Goal: Information Seeking & Learning: Learn about a topic

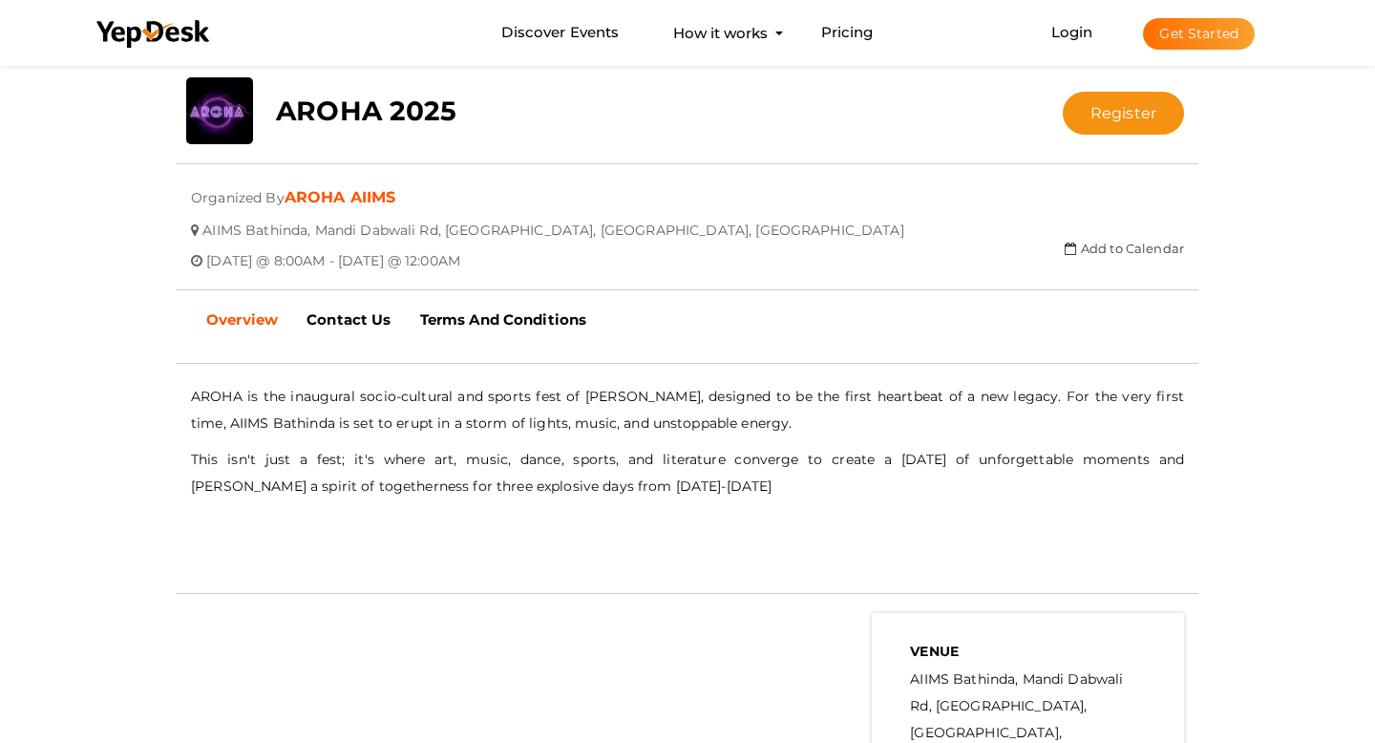
scroll to position [367, 0]
click at [561, 34] on link "Discover Events" at bounding box center [559, 32] width 117 height 35
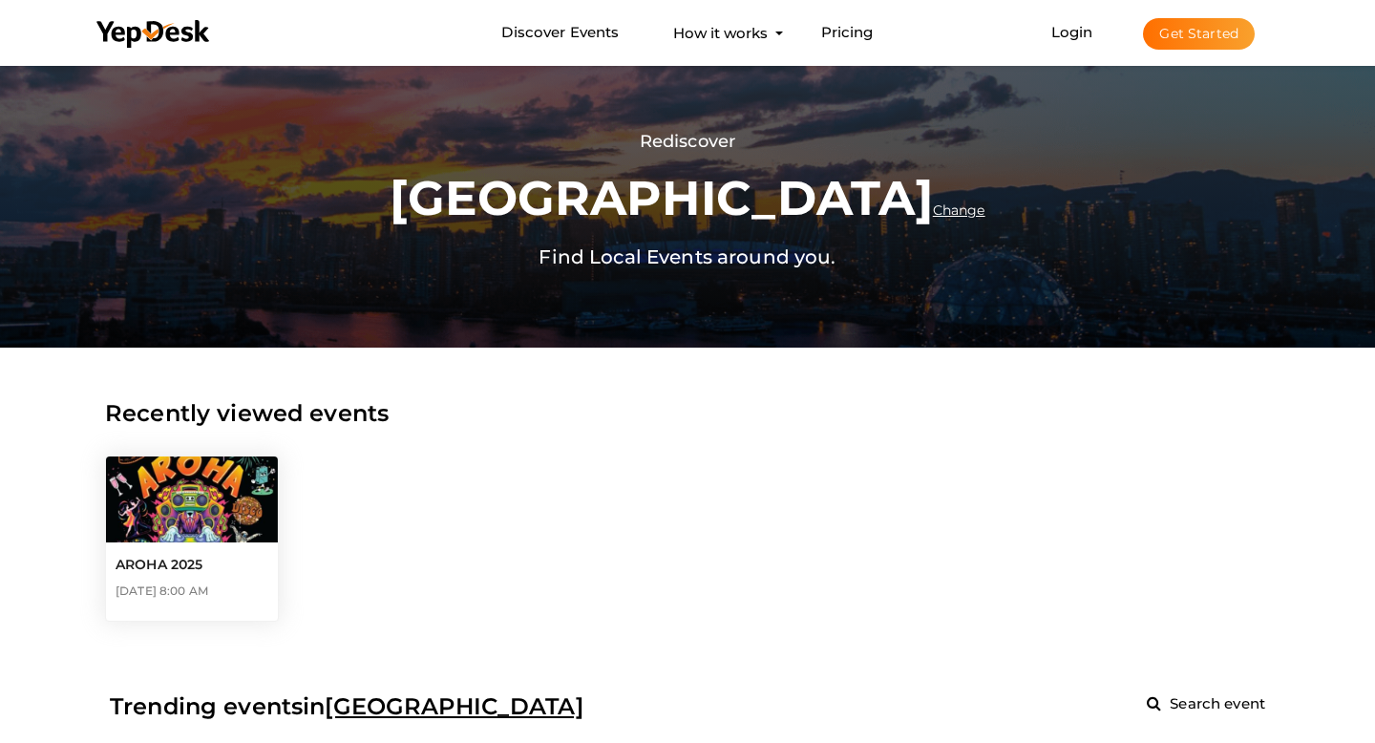
click at [255, 483] on img at bounding box center [192, 499] width 172 height 86
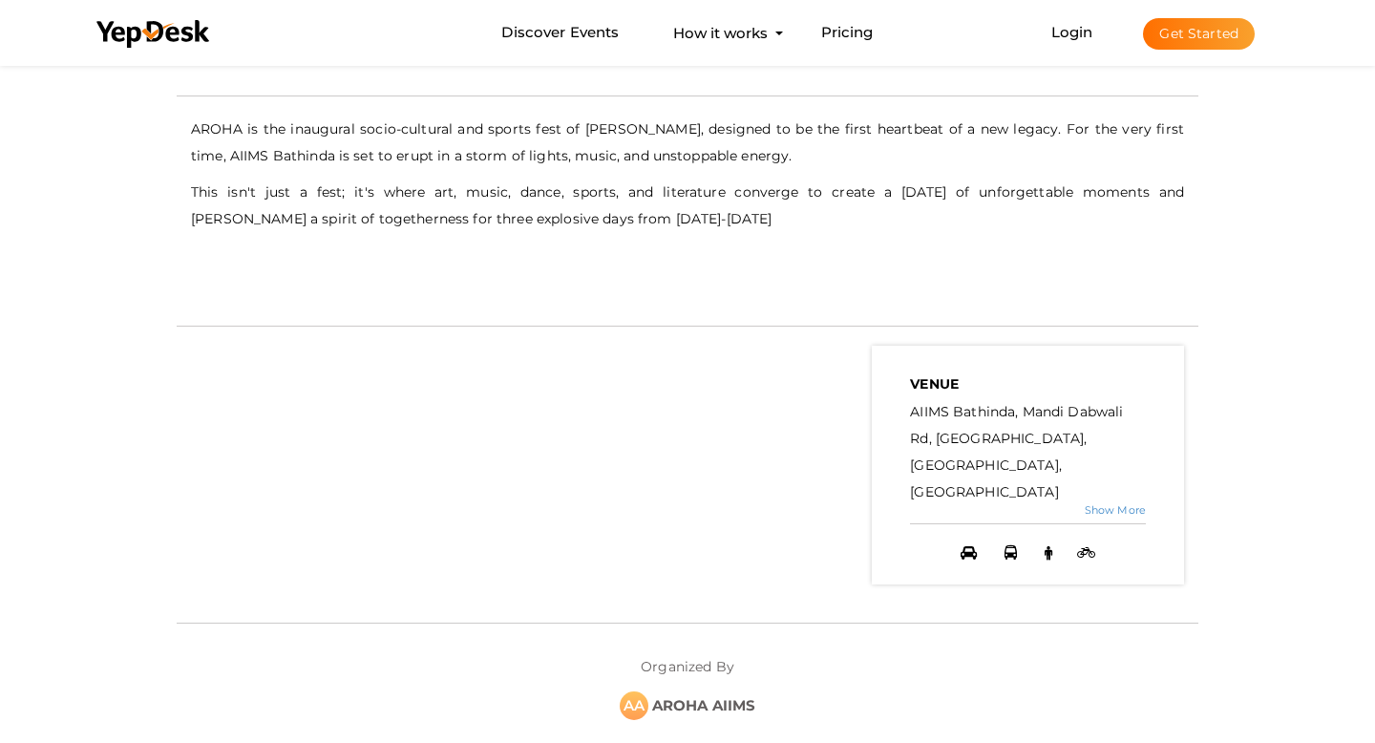
scroll to position [274, 0]
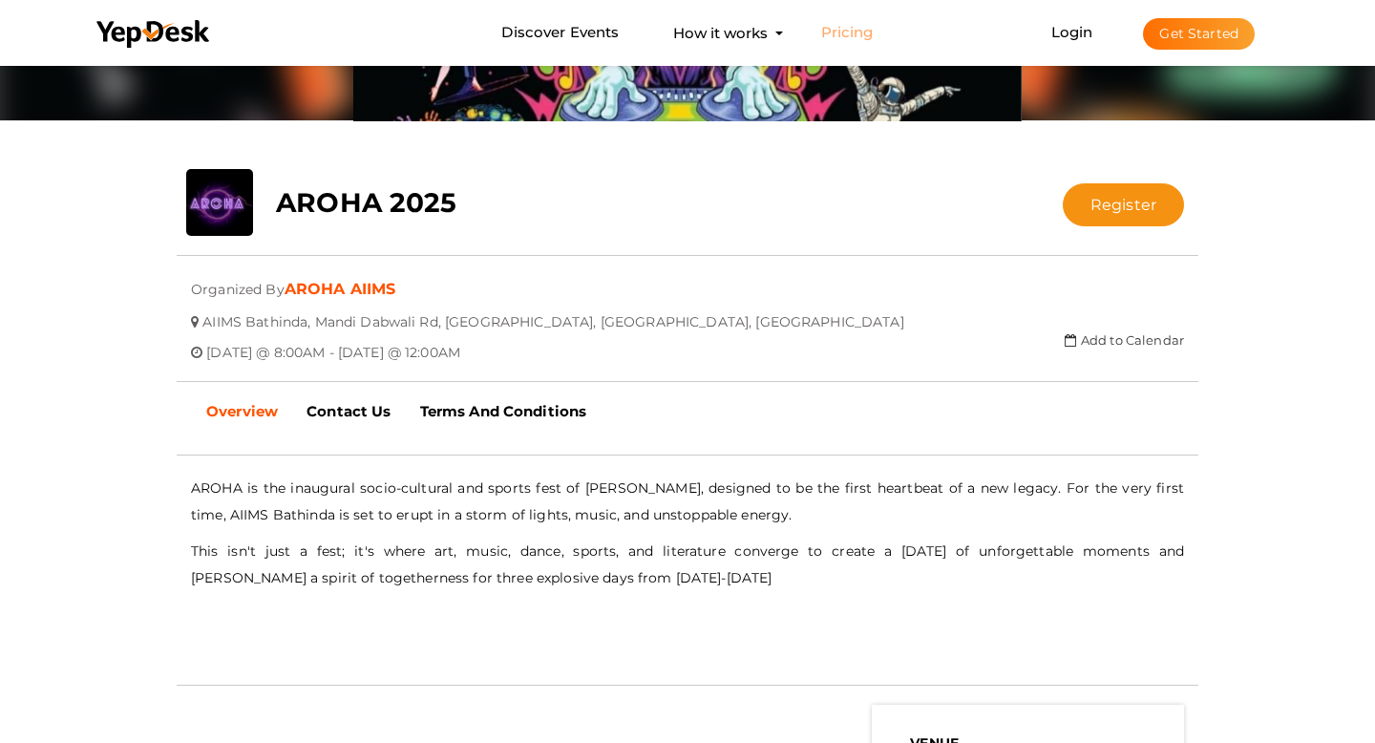
click at [855, 40] on link "Pricing" at bounding box center [847, 32] width 53 height 35
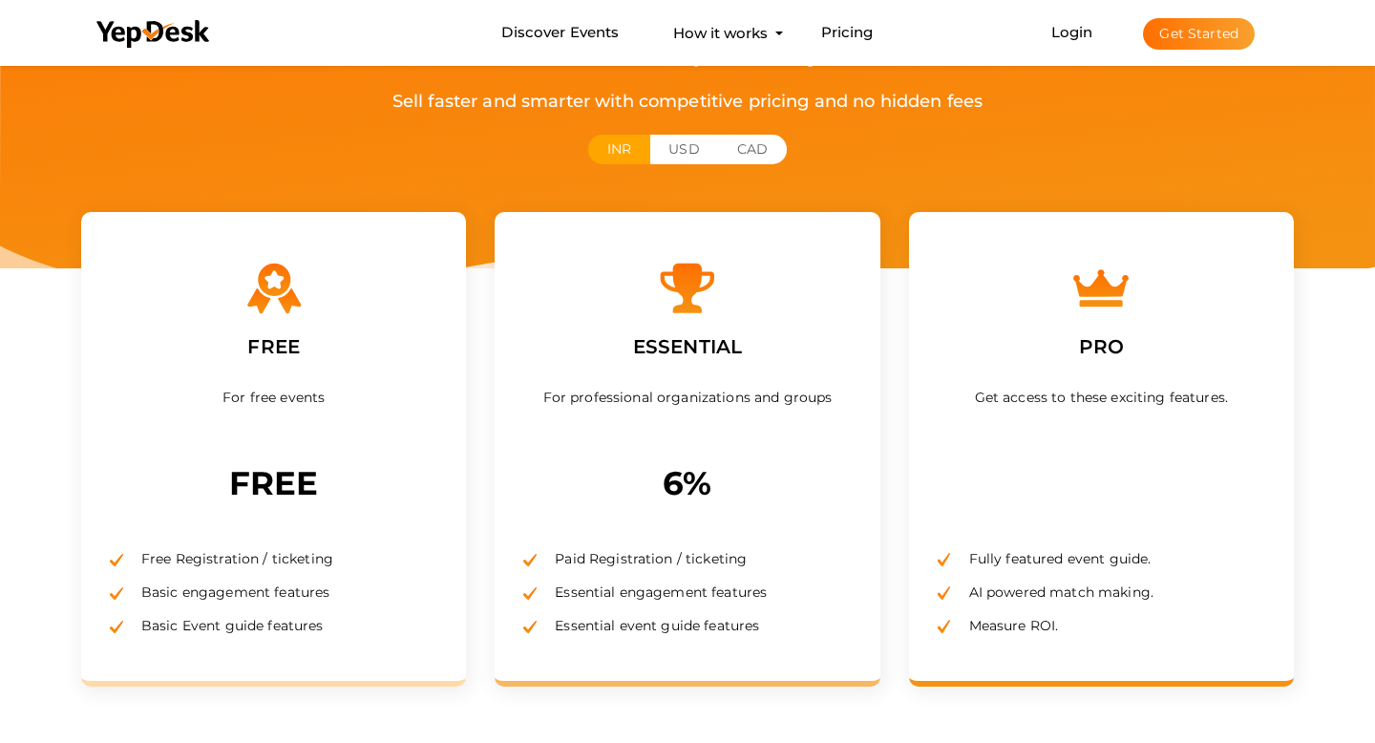
scroll to position [148, 0]
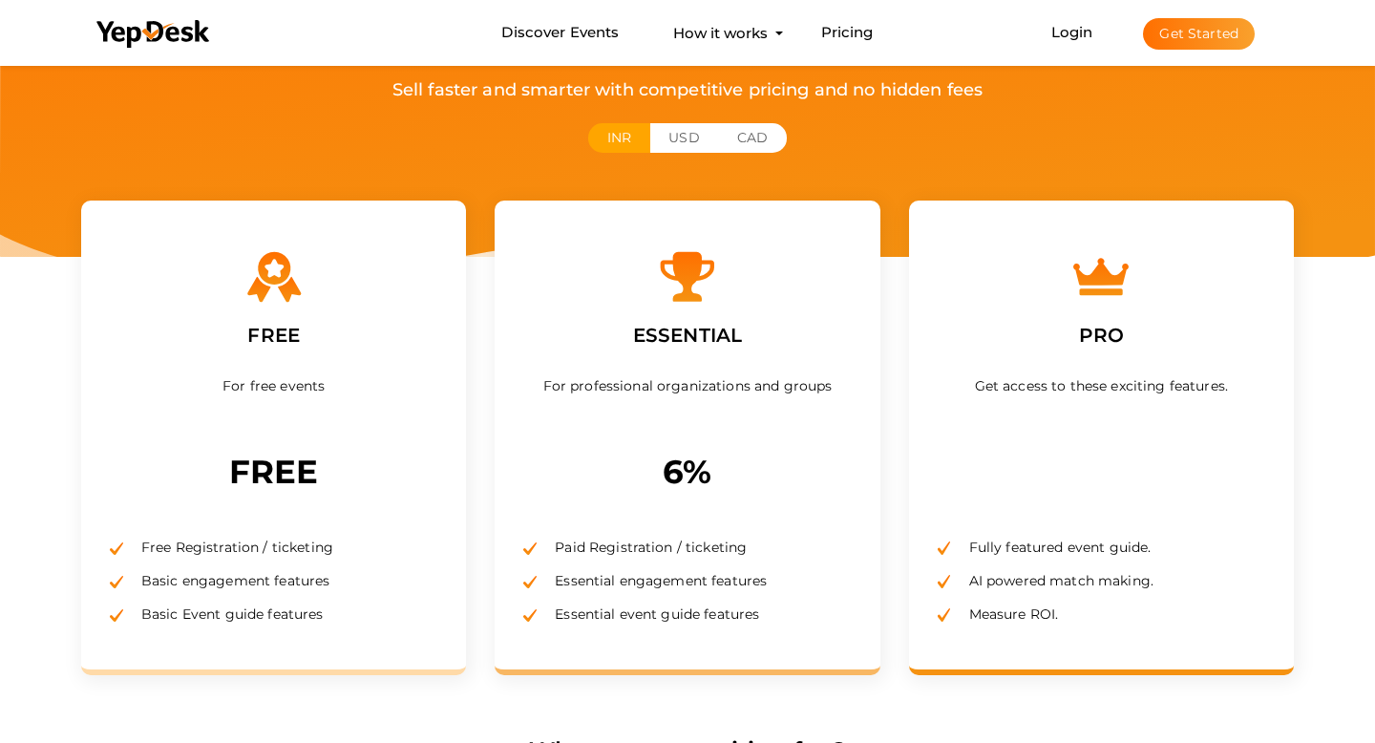
click at [777, 377] on div "For professional organizations and groups" at bounding box center [686, 408] width 327 height 76
